Goal: Book appointment/travel/reservation

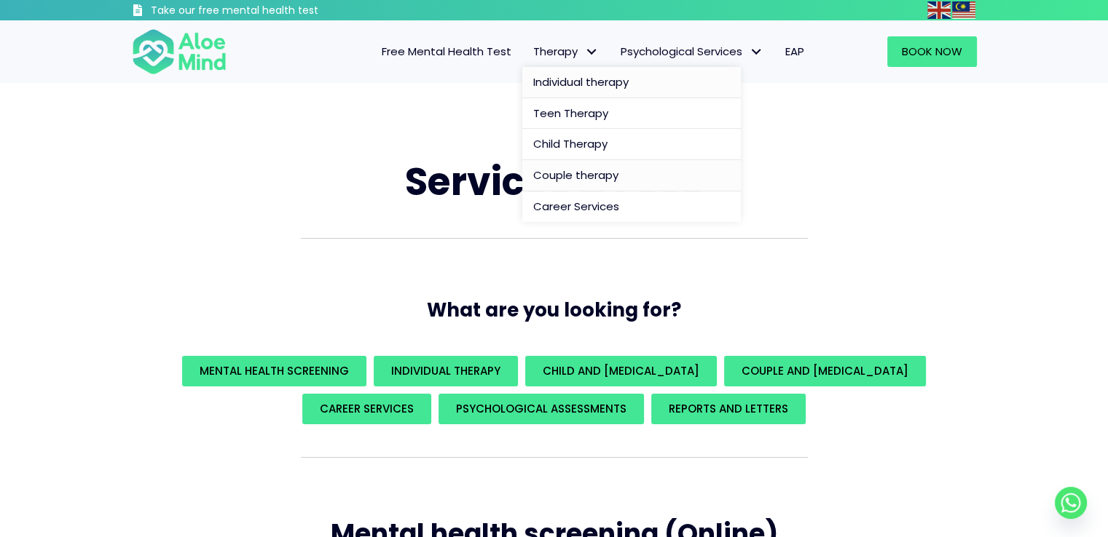
click at [586, 79] on span "Individual therapy" at bounding box center [580, 81] width 95 height 15
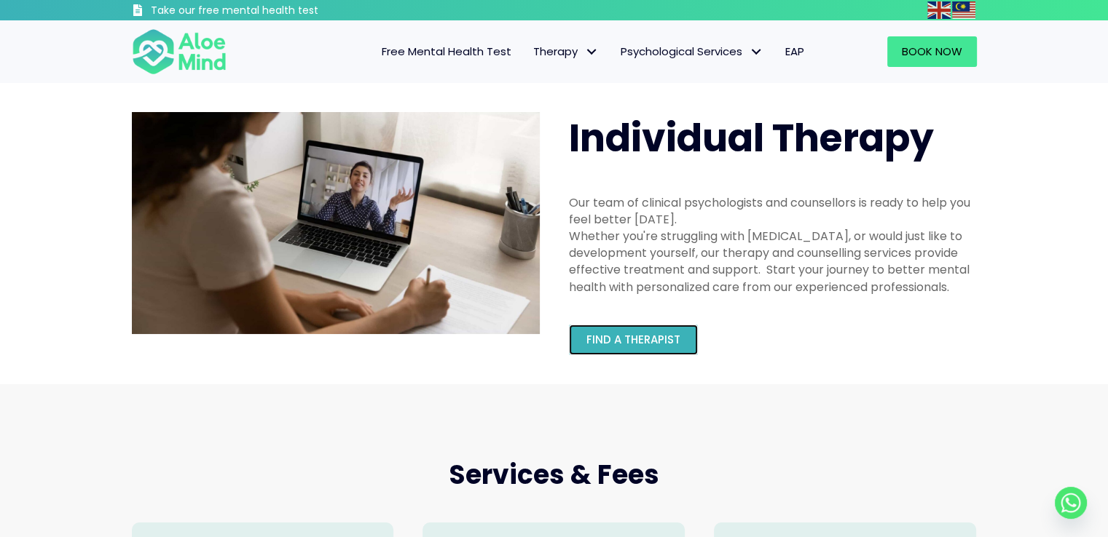
click at [639, 329] on link "Find a therapist" at bounding box center [633, 340] width 129 height 31
